Goal: Task Accomplishment & Management: Complete application form

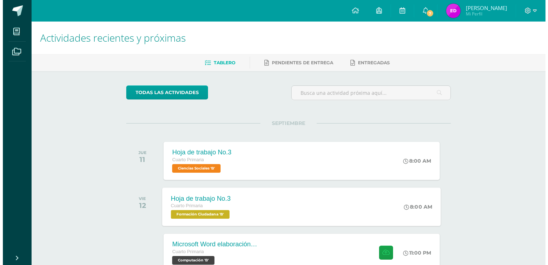
scroll to position [36, 0]
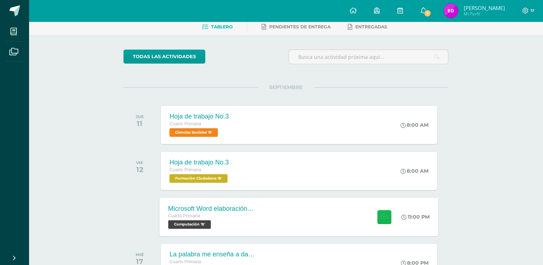
click at [380, 216] on icon at bounding box center [384, 217] width 8 height 6
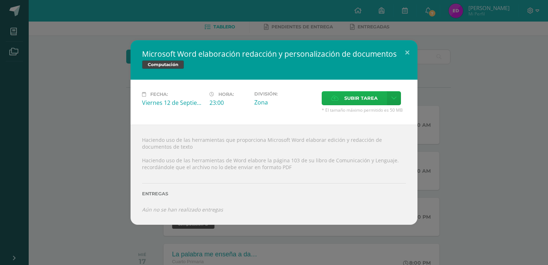
click at [378, 101] on label "Subir tarea" at bounding box center [354, 98] width 65 height 14
click at [0, 0] on input "Subir tarea" at bounding box center [0, 0] width 0 height 0
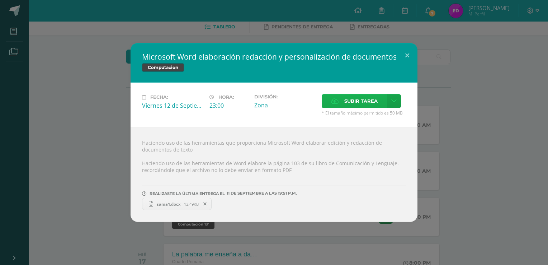
click at [345, 101] on span "Subir tarea" at bounding box center [361, 100] width 33 height 13
click at [0, 0] on input "Subir tarea" at bounding box center [0, 0] width 0 height 0
click at [205, 204] on icon at bounding box center [205, 203] width 3 height 5
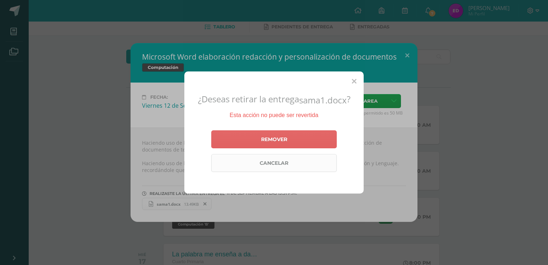
click at [281, 158] on link "Cancelar" at bounding box center [274, 163] width 126 height 18
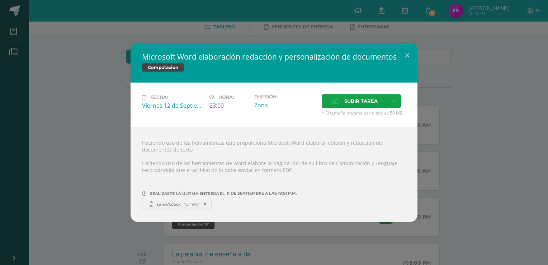
click at [179, 204] on span "sama1.docx" at bounding box center [168, 203] width 31 height 5
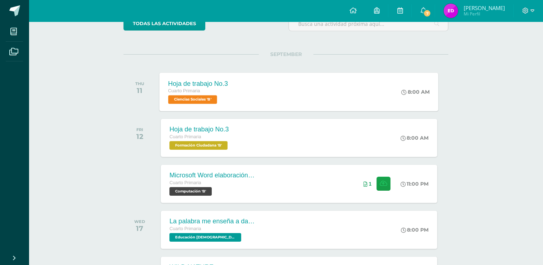
scroll to position [72, 0]
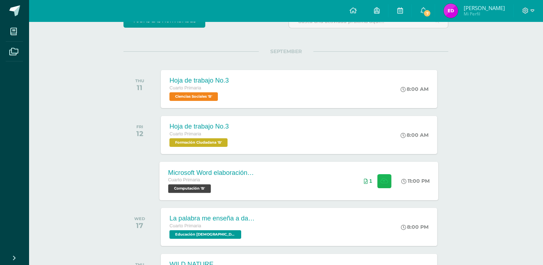
click at [380, 182] on icon at bounding box center [384, 181] width 8 height 6
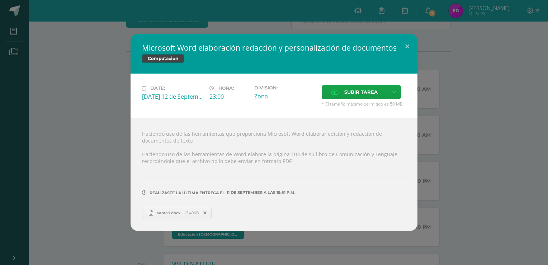
click at [205, 213] on icon at bounding box center [205, 212] width 3 height 5
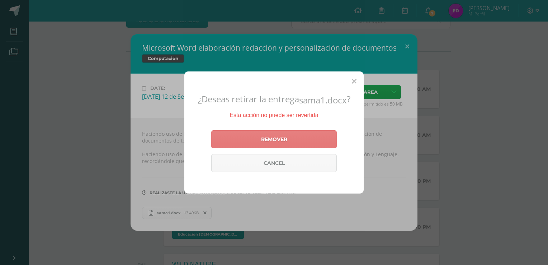
click at [273, 138] on link "Remover" at bounding box center [274, 139] width 126 height 18
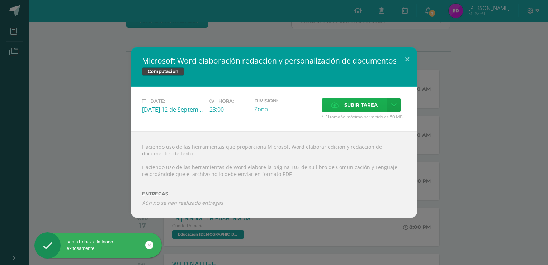
click at [363, 107] on span "Subir tarea" at bounding box center [361, 104] width 33 height 13
click at [0, 0] on input "Subir tarea" at bounding box center [0, 0] width 0 height 0
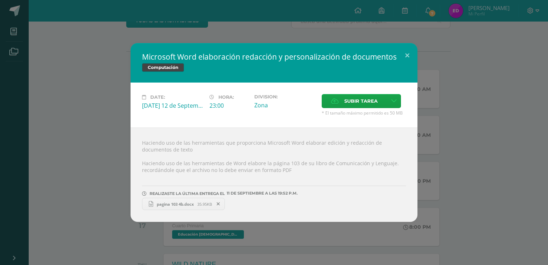
click at [190, 203] on span "pagina 103 4b.docx" at bounding box center [175, 203] width 44 height 5
click at [406, 55] on button at bounding box center [407, 55] width 20 height 24
